Goal: Task Accomplishment & Management: Complete application form

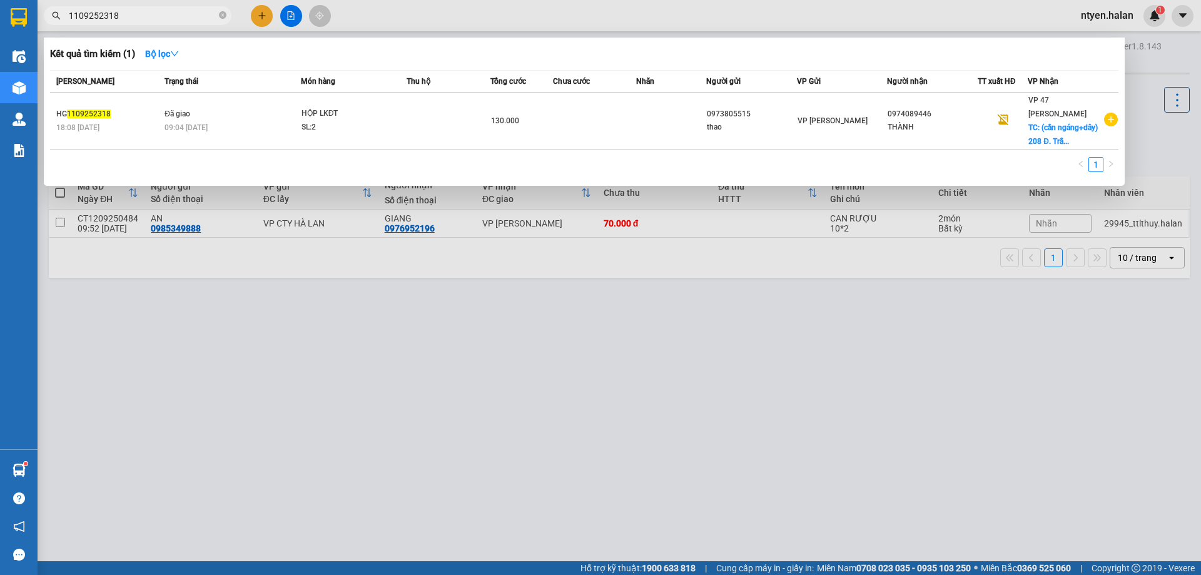
click at [179, 11] on input "1109252318" at bounding box center [143, 16] width 148 height 14
type input "1"
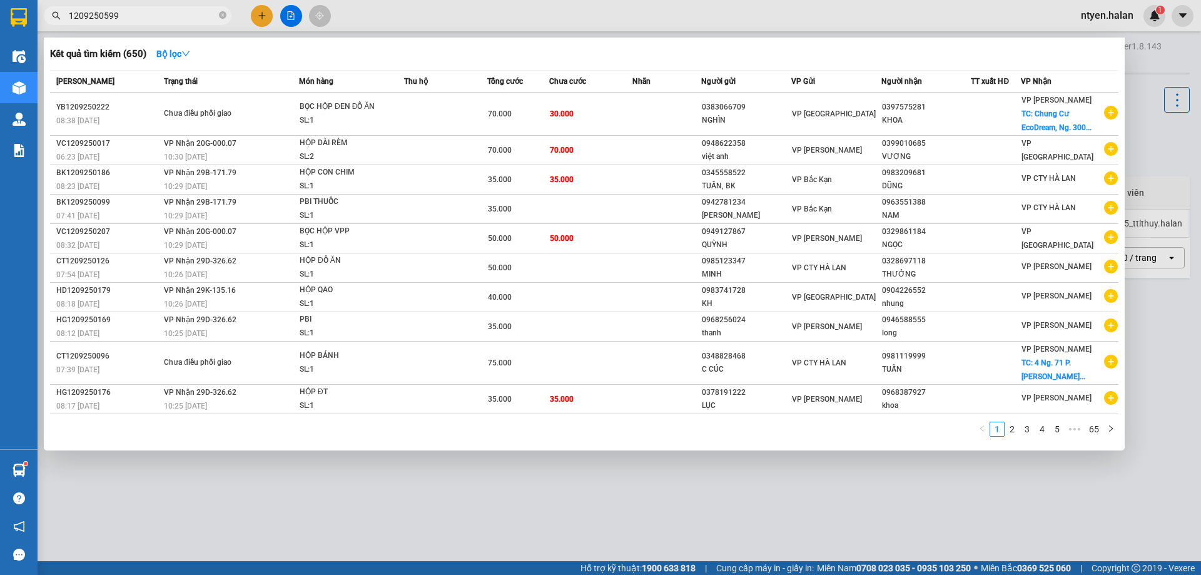
type input "1209250599"
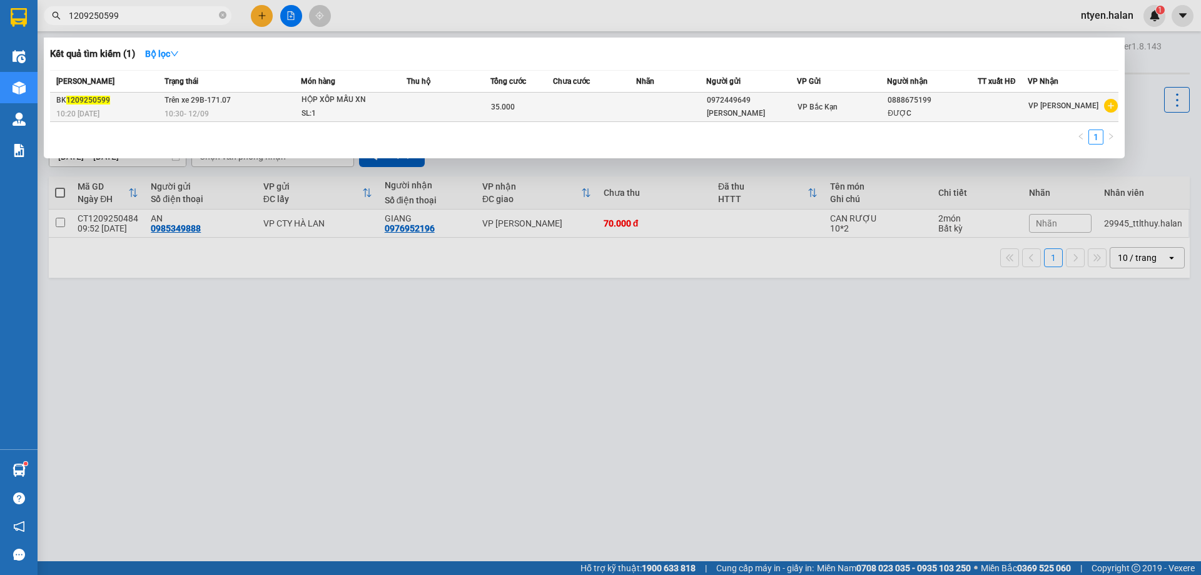
click at [194, 103] on span "Trên xe 29B-171.07" at bounding box center [198, 100] width 66 height 9
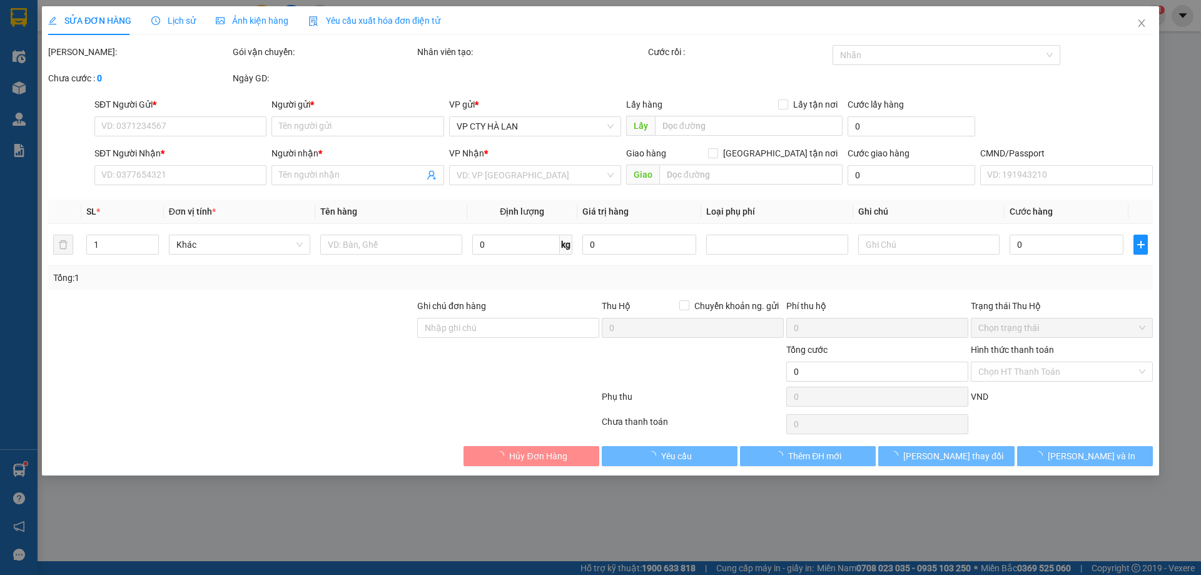
type input "0972449649"
type input "[PERSON_NAME]"
type input "0888675199"
type input "ĐƯỢC"
type input "35.000"
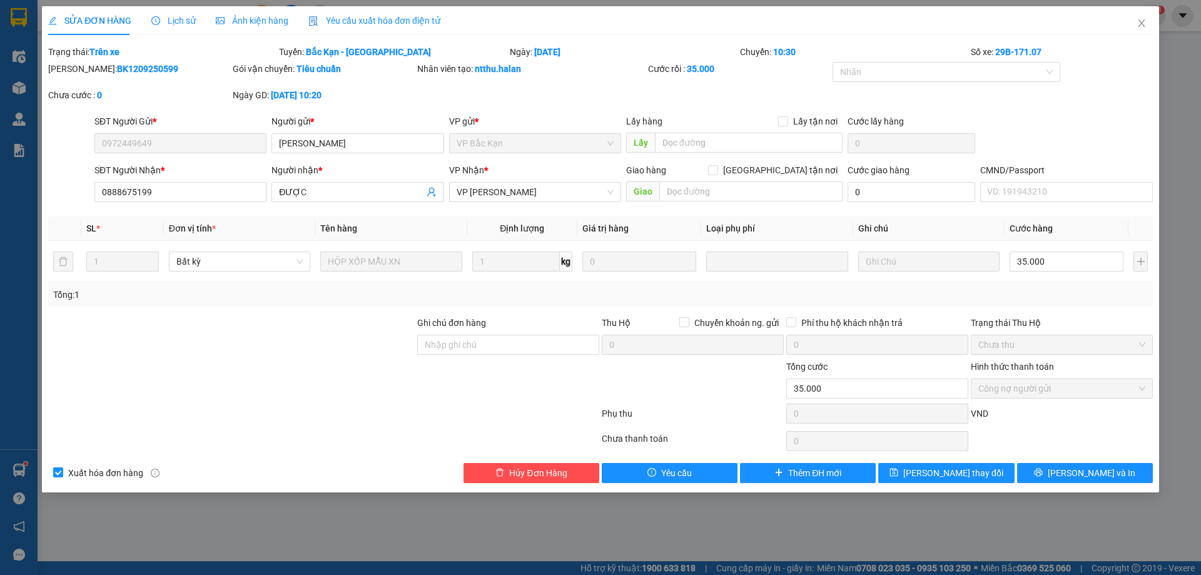
click at [333, 14] on div "Yêu cầu xuất hóa đơn điện tử" at bounding box center [374, 21] width 132 height 14
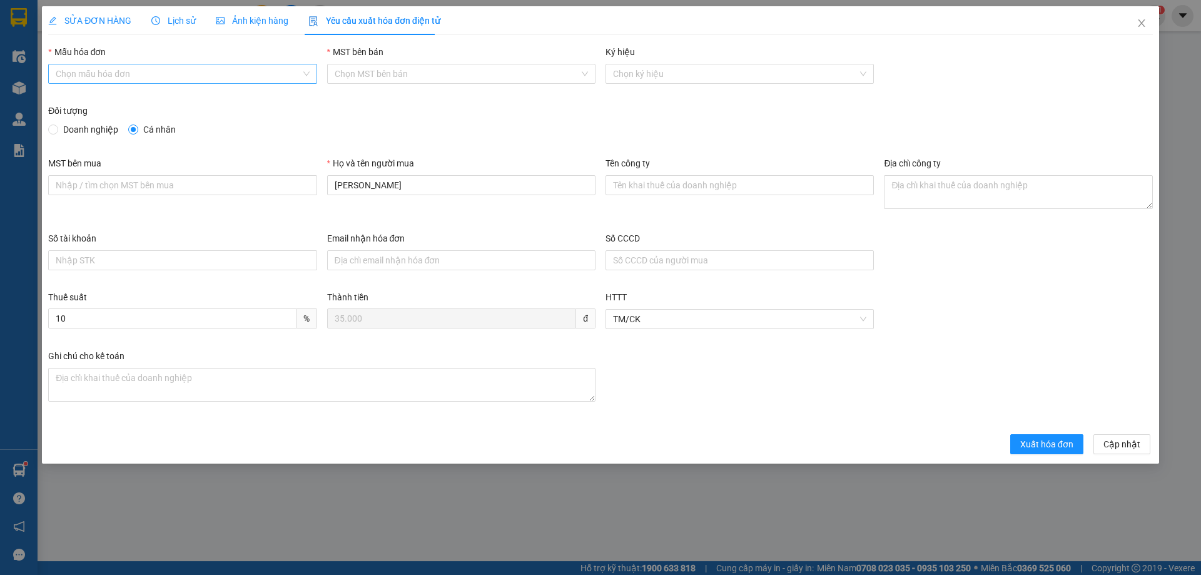
click at [134, 73] on input "Mẫu hóa đơn" at bounding box center [178, 73] width 245 height 19
drag, startPoint x: 77, startPoint y: 93, endPoint x: 70, endPoint y: 105, distance: 14.3
click at [77, 93] on div "1C25MPN" at bounding box center [182, 99] width 253 height 14
type input "8"
click at [54, 129] on input "Doanh nghiệp" at bounding box center [52, 128] width 9 height 9
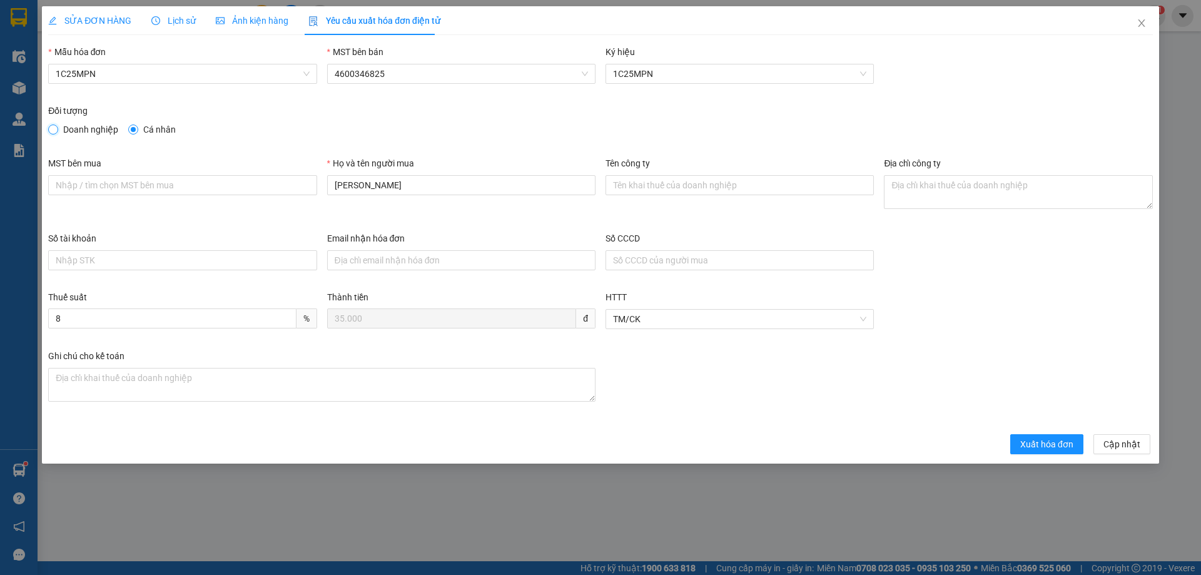
radio input "true"
radio input "false"
click at [171, 184] on input "MST bên mua" at bounding box center [182, 185] width 268 height 20
paste input "0101234974"
type input "0101234974"
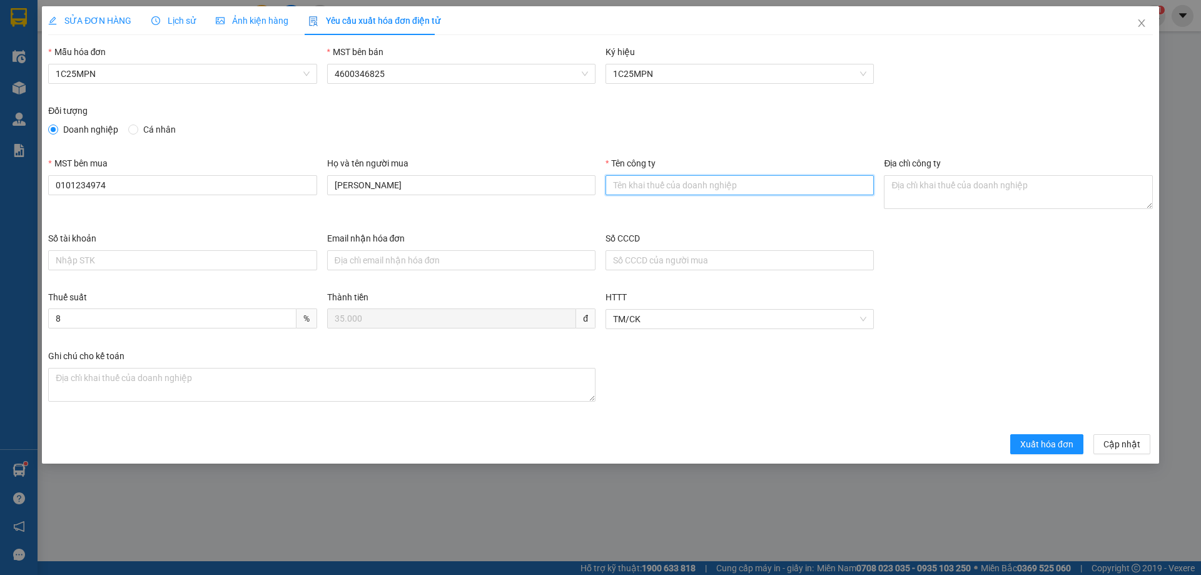
click at [719, 177] on input "Tên công ty" at bounding box center [740, 185] width 268 height 20
paste input "CÔNG TY TNHH MEDLATEC [GEOGRAPHIC_DATA]"
type input "CÔNG TY TNHH MEDLATEC [GEOGRAPHIC_DATA]"
click at [936, 180] on textarea "Địa chỉ công ty" at bounding box center [1018, 192] width 268 height 34
paste textarea "[STREET_ADDRESS]."
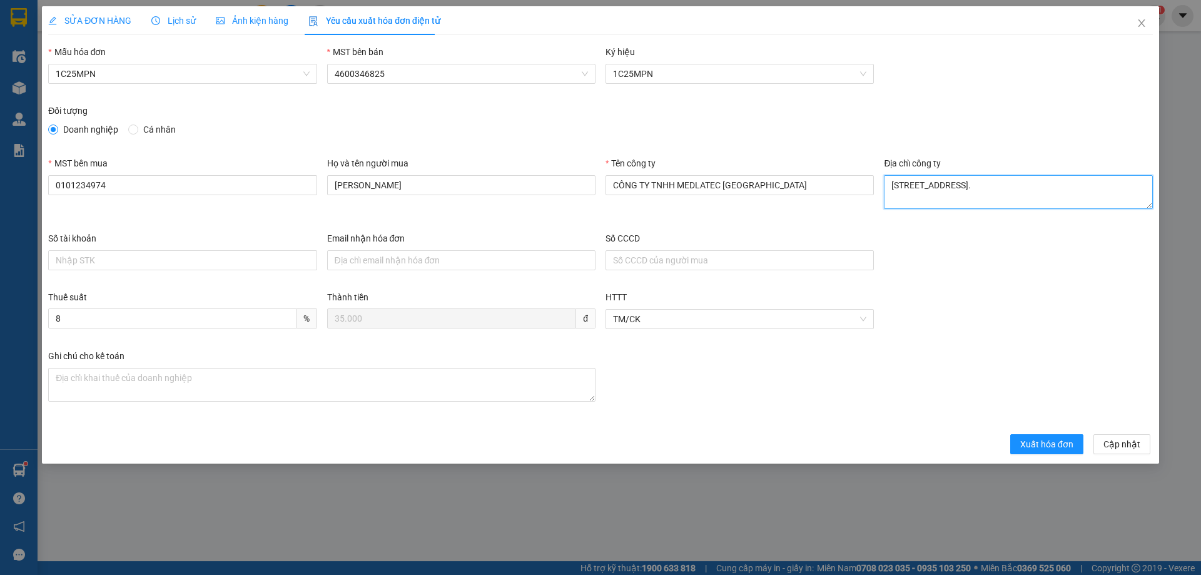
type textarea "[STREET_ADDRESS]."
click at [1039, 443] on span "Xuất hóa đơn" at bounding box center [1046, 444] width 53 height 14
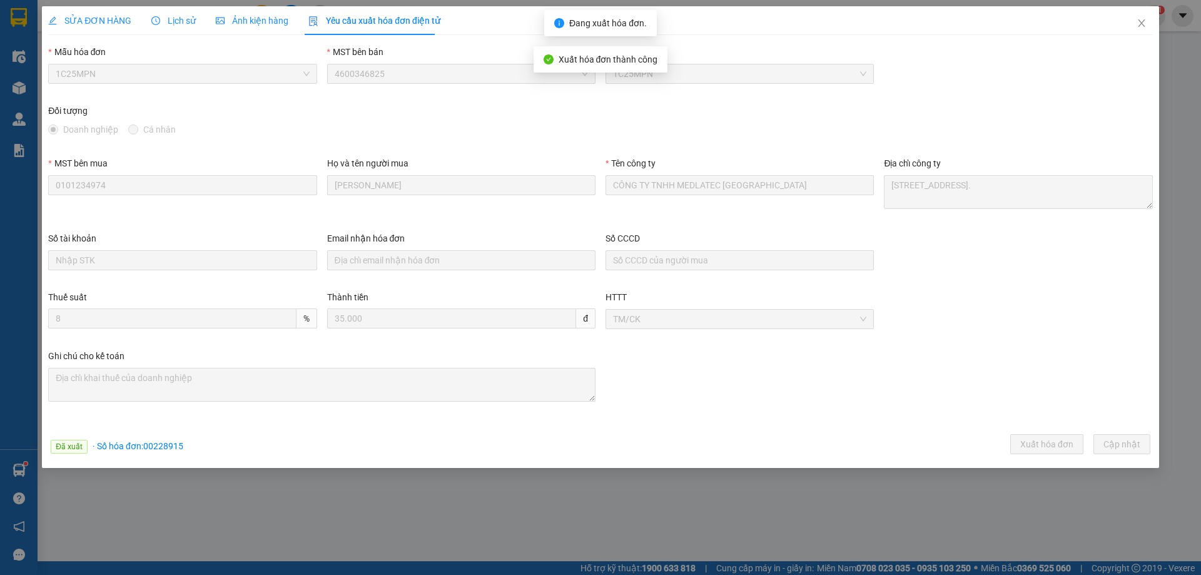
click at [155, 448] on span "· Số hóa đơn: 00228915" at bounding box center [138, 446] width 91 height 10
copy span "00228915"
